Goal: Navigation & Orientation: Find specific page/section

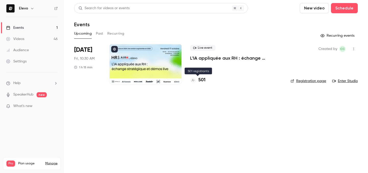
click at [201, 83] on h4 "501" at bounding box center [201, 80] width 7 height 7
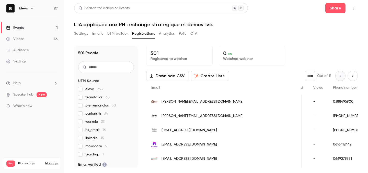
scroll to position [0, 98]
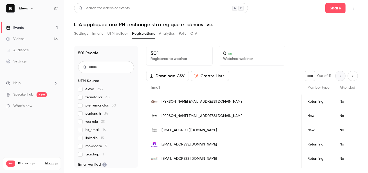
click at [38, 25] on link "Events 1" at bounding box center [32, 27] width 64 height 11
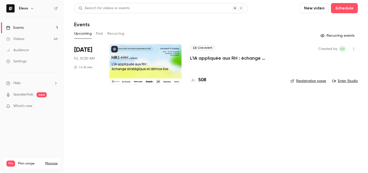
click at [208, 80] on div "508" at bounding box center [236, 80] width 92 height 7
click at [201, 81] on h4 "508" at bounding box center [202, 80] width 8 height 7
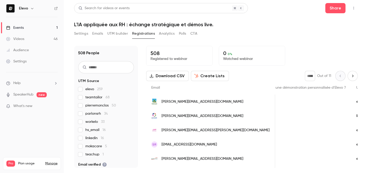
scroll to position [0, 502]
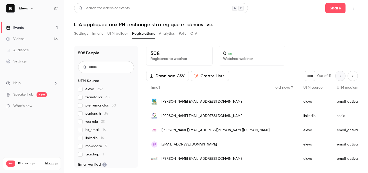
click at [20, 23] on link "Events 1" at bounding box center [32, 27] width 64 height 11
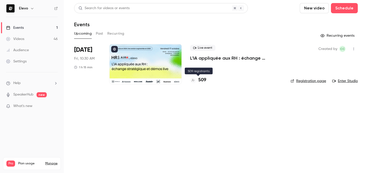
click at [200, 80] on h4 "509" at bounding box center [202, 80] width 8 height 7
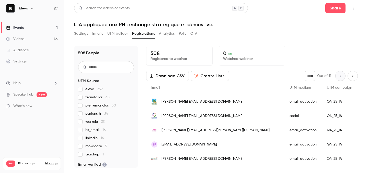
scroll to position [0, 504]
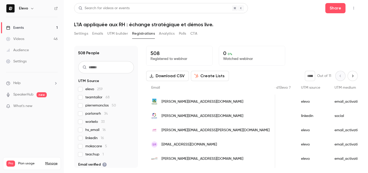
click at [50, 32] on link "Events 1" at bounding box center [32, 27] width 64 height 11
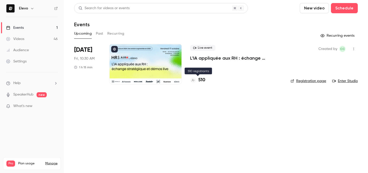
click at [203, 79] on h4 "510" at bounding box center [201, 80] width 7 height 7
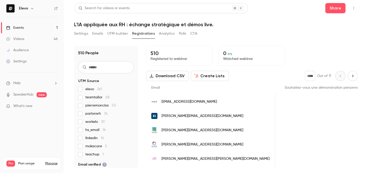
scroll to position [0, 467]
click at [57, 29] on link "Events 1" at bounding box center [32, 27] width 64 height 11
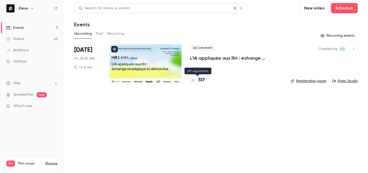
click at [198, 81] on h4 "517" at bounding box center [201, 80] width 6 height 7
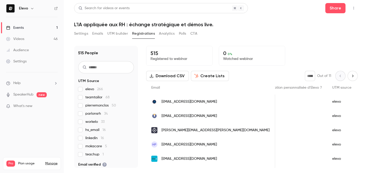
scroll to position [53, 0]
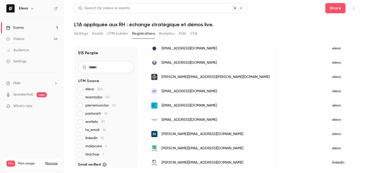
click at [61, 29] on link "Events 1" at bounding box center [32, 27] width 64 height 11
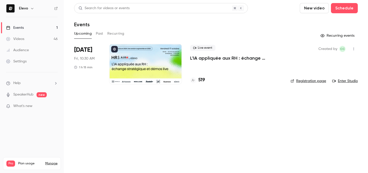
click at [202, 80] on h4 "519" at bounding box center [201, 80] width 7 height 7
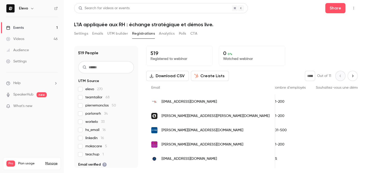
scroll to position [0, 499]
click at [36, 31] on link "Events 1" at bounding box center [32, 27] width 64 height 11
